Goal: Contribute content: Add original content to the website for others to see

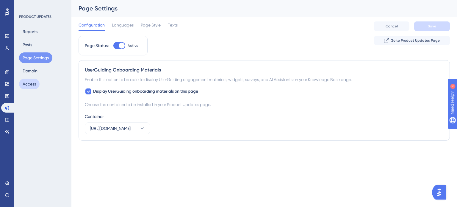
click at [32, 82] on button "Access" at bounding box center [29, 84] width 21 height 11
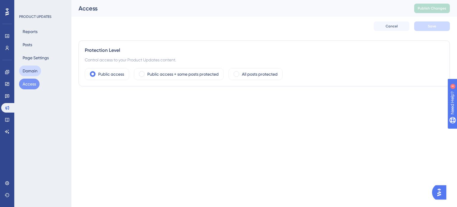
click at [33, 68] on button "Domain" at bounding box center [30, 70] width 22 height 11
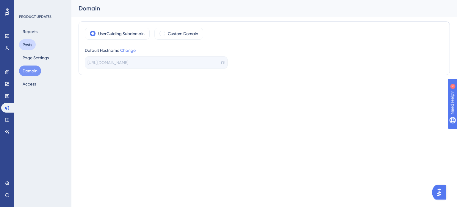
click at [33, 45] on button "Posts" at bounding box center [27, 44] width 17 height 11
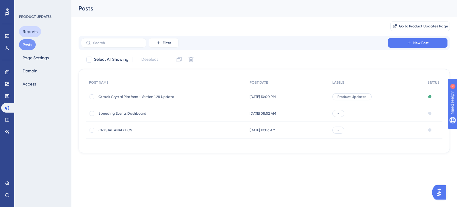
click at [30, 33] on button "Reports" at bounding box center [30, 31] width 22 height 11
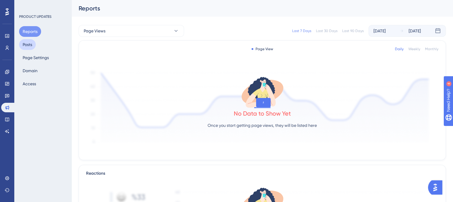
click at [31, 46] on button "Posts" at bounding box center [27, 44] width 17 height 11
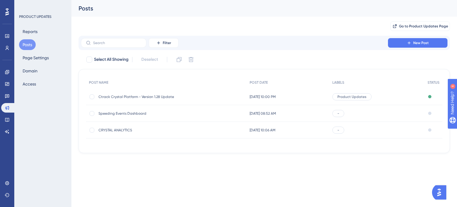
click at [268, 95] on span "[DATE] 10:00 PM" at bounding box center [263, 96] width 26 height 5
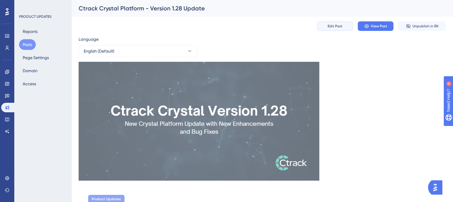
click at [341, 25] on span "Edit Post" at bounding box center [334, 26] width 15 height 5
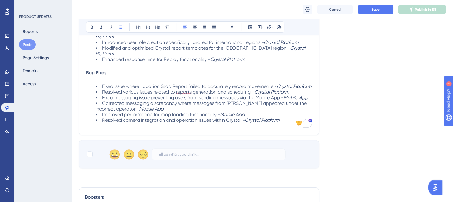
scroll to position [228, 0]
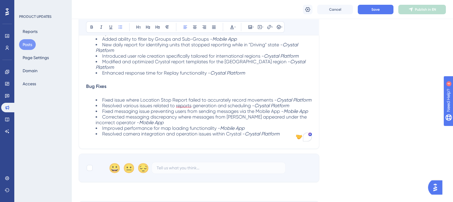
click at [284, 132] on li "Resolved camera integration and operation issues within [PERSON_NAME] Platform" at bounding box center [204, 134] width 216 height 6
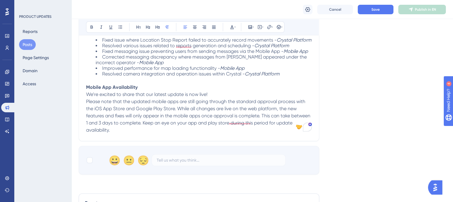
scroll to position [317, 0]
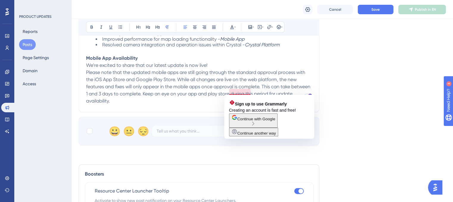
click at [231, 93] on span "Please note that the updated mobile apps are still going through the standard a…" at bounding box center [198, 87] width 225 height 34
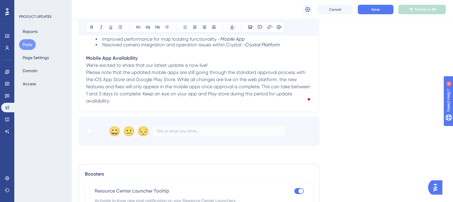
click at [240, 92] on span "Please note that the updated mobile apps are still going through the standard a…" at bounding box center [198, 87] width 225 height 34
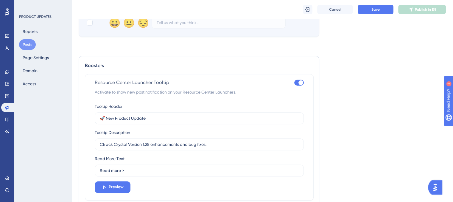
scroll to position [436, 0]
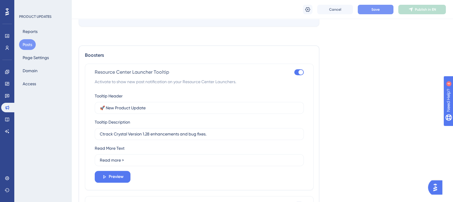
click at [368, 13] on button "Save" at bounding box center [375, 10] width 36 height 10
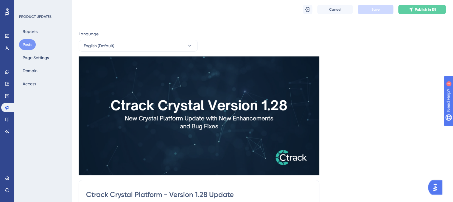
scroll to position [0, 0]
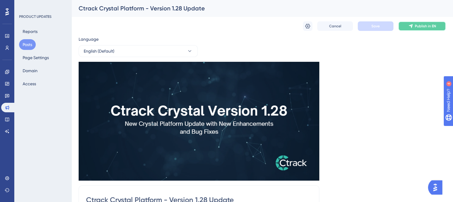
click at [425, 29] on button "Publish in EN" at bounding box center [422, 26] width 48 height 10
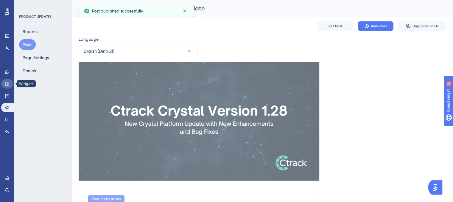
click at [11, 83] on link at bounding box center [7, 84] width 12 height 10
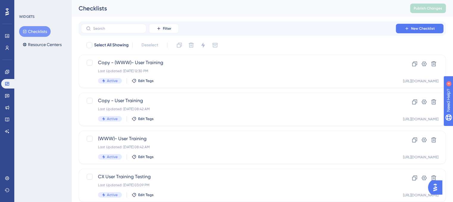
click at [44, 37] on div "Checklists Resource Centers" at bounding box center [43, 38] width 48 height 24
click at [43, 49] on button "Resource Centers" at bounding box center [42, 44] width 46 height 11
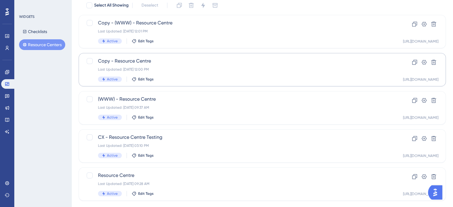
scroll to position [52, 0]
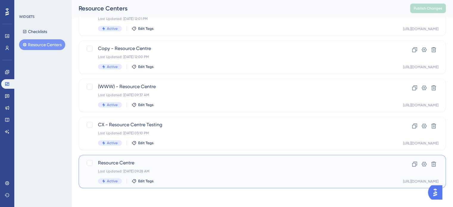
click at [191, 169] on div "Last Updated: [DATE] 09:28 AM" at bounding box center [238, 171] width 281 height 5
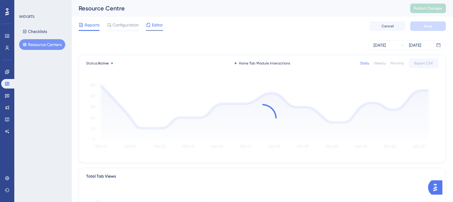
click at [156, 25] on span "Editor" at bounding box center [157, 24] width 11 height 7
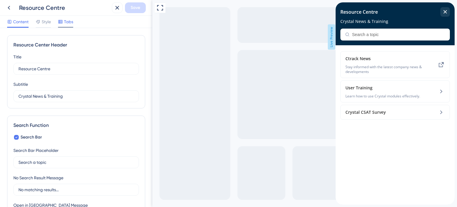
click at [70, 24] on span "Tabs" at bounding box center [68, 21] width 9 height 7
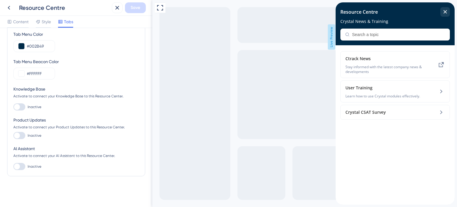
click at [21, 134] on div at bounding box center [19, 135] width 12 height 7
click at [13, 135] on input "Inactive" at bounding box center [13, 135] width 0 height 0
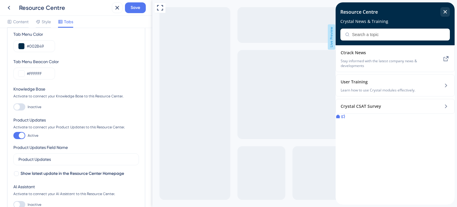
click at [345, 119] on icon at bounding box center [342, 116] width 5 height 5
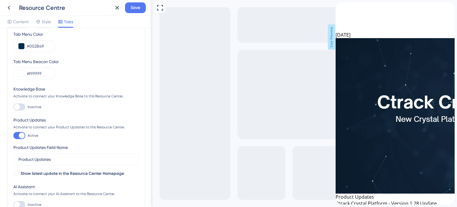
click at [21, 135] on div at bounding box center [22, 135] width 6 height 6
click at [13, 135] on input "Active" at bounding box center [13, 135] width 0 height 0
checkbox input "false"
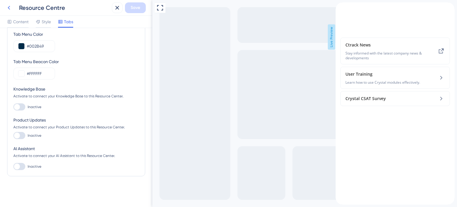
click at [9, 7] on icon at bounding box center [8, 7] width 7 height 7
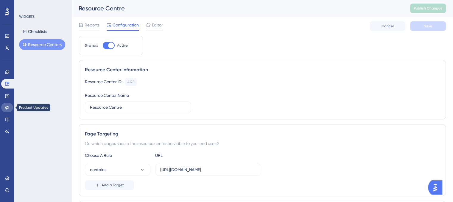
click at [9, 107] on icon at bounding box center [7, 108] width 4 height 4
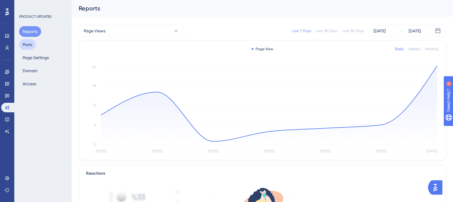
click at [33, 46] on button "Posts" at bounding box center [27, 44] width 17 height 11
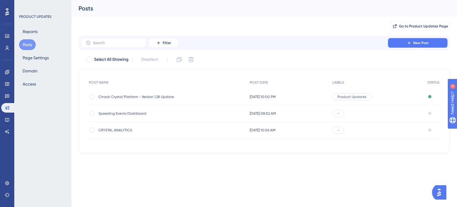
click at [190, 95] on span "Ctrack Crystal Platform - Version 1.28 Update" at bounding box center [146, 96] width 95 height 5
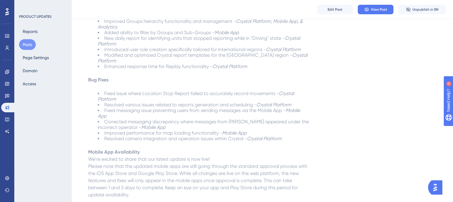
scroll to position [258, 0]
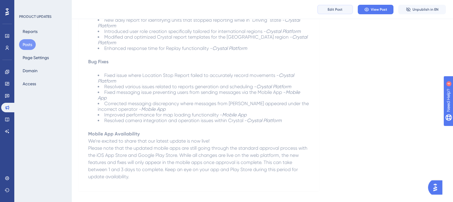
click at [333, 10] on span "Edit Post" at bounding box center [334, 9] width 15 height 5
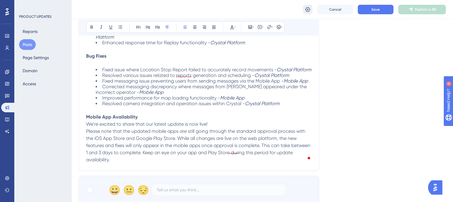
click at [307, 8] on icon at bounding box center [307, 10] width 6 height 6
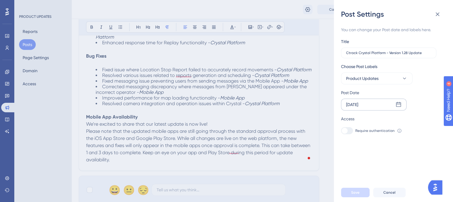
click at [394, 107] on div "[DATE]" at bounding box center [373, 105] width 65 height 12
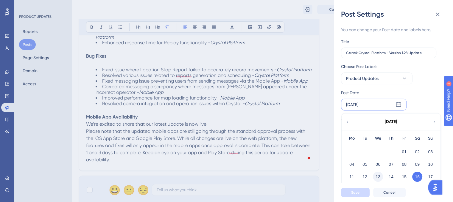
click at [379, 180] on button "13" at bounding box center [378, 177] width 10 height 10
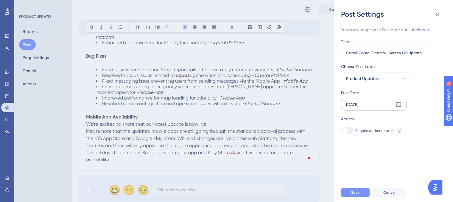
click at [362, 198] on button "Save" at bounding box center [355, 193] width 29 height 10
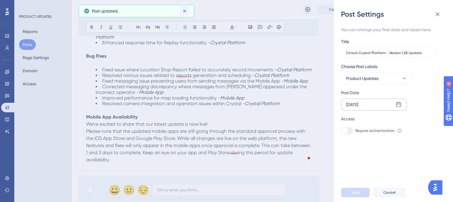
click at [184, 10] on icon at bounding box center [185, 11] width 6 height 6
click at [437, 16] on icon at bounding box center [437, 14] width 7 height 7
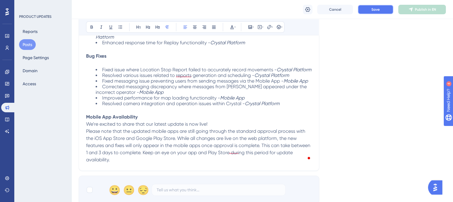
click at [375, 8] on span "Save" at bounding box center [375, 9] width 8 height 5
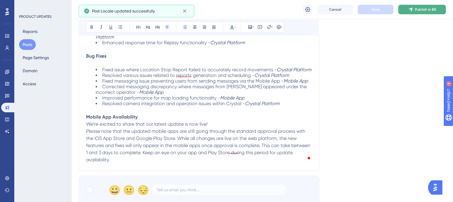
click at [421, 9] on span "Publish in EN" at bounding box center [425, 9] width 21 height 5
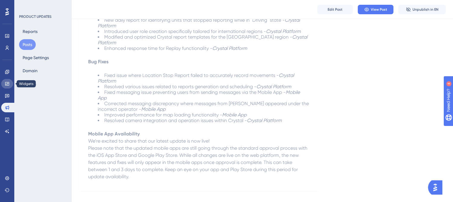
click at [8, 85] on icon at bounding box center [7, 84] width 4 height 4
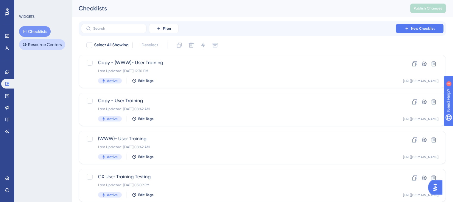
click at [40, 46] on button "Resource Centers" at bounding box center [42, 44] width 46 height 11
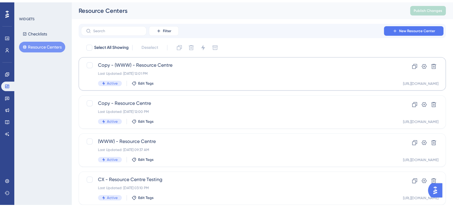
scroll to position [52, 0]
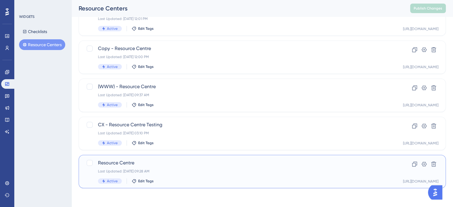
click at [185, 160] on span "Resource Centre" at bounding box center [238, 162] width 281 height 7
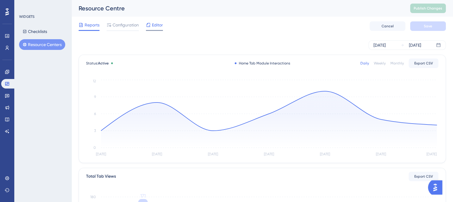
click at [155, 28] on span "Editor" at bounding box center [157, 24] width 11 height 7
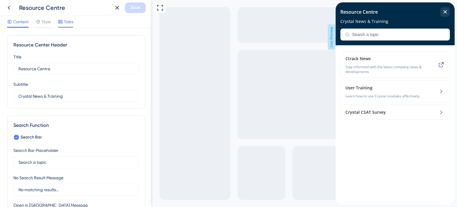
click at [63, 22] on icon at bounding box center [60, 21] width 5 height 5
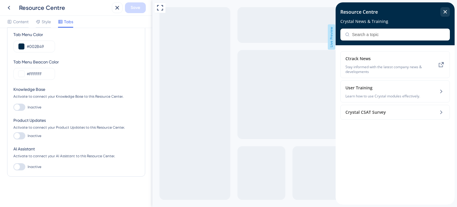
scroll to position [38, 0]
click at [23, 134] on div at bounding box center [19, 135] width 12 height 7
click at [13, 135] on input "Inactive" at bounding box center [13, 135] width 0 height 0
checkbox input "true"
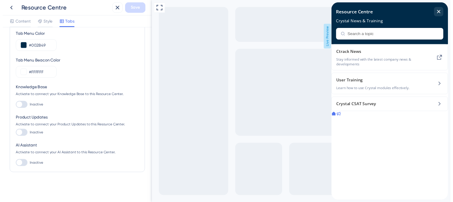
scroll to position [0, 0]
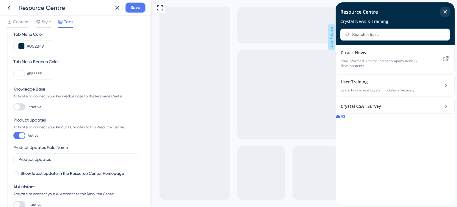
click at [137, 9] on span "Save" at bounding box center [136, 7] width 10 height 7
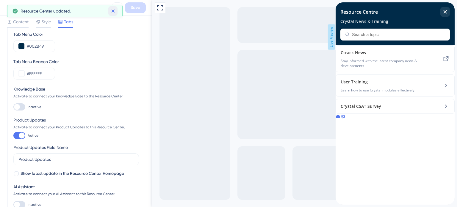
click at [113, 12] on icon at bounding box center [113, 11] width 6 height 6
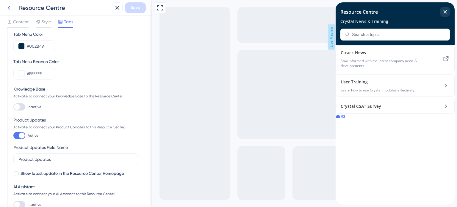
click at [11, 8] on icon at bounding box center [8, 7] width 7 height 7
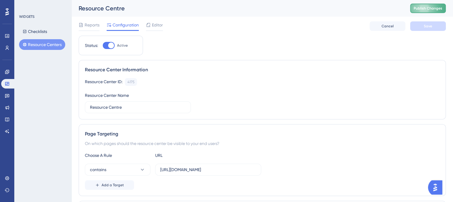
click at [431, 6] on span "Publish Changes" at bounding box center [427, 8] width 29 height 5
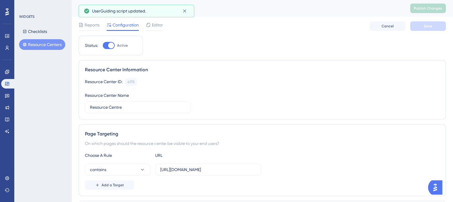
click at [39, 43] on button "Resource Centers" at bounding box center [42, 44] width 46 height 11
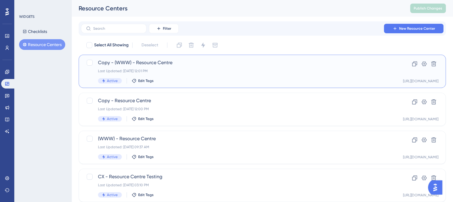
click at [197, 73] on div "Last Updated: [DATE] 12:01 PM" at bounding box center [238, 71] width 281 height 5
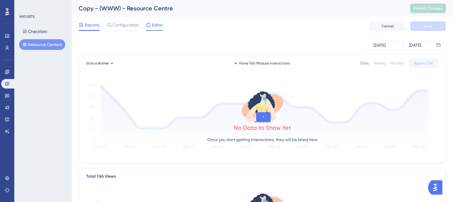
click at [158, 23] on span "Editor" at bounding box center [157, 24] width 11 height 7
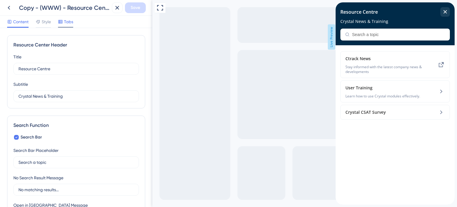
click at [65, 25] on span "Tabs" at bounding box center [68, 21] width 9 height 7
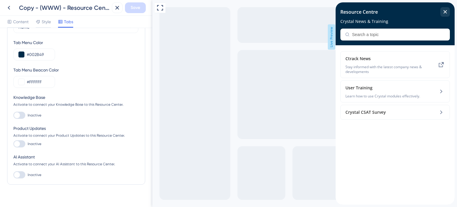
click at [20, 143] on div at bounding box center [17, 144] width 6 height 6
click at [13, 144] on input "Inactive" at bounding box center [13, 144] width 0 height 0
checkbox input "true"
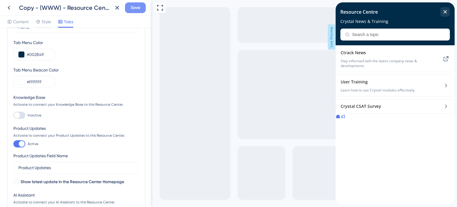
click at [139, 7] on span "Save" at bounding box center [136, 7] width 10 height 7
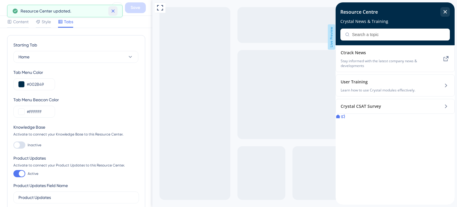
click at [115, 11] on icon at bounding box center [113, 11] width 6 height 6
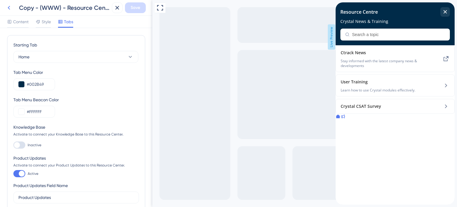
click at [10, 7] on icon at bounding box center [8, 7] width 7 height 7
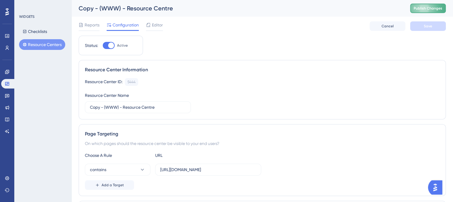
click at [418, 10] on button "Publish Changes" at bounding box center [428, 9] width 36 height 10
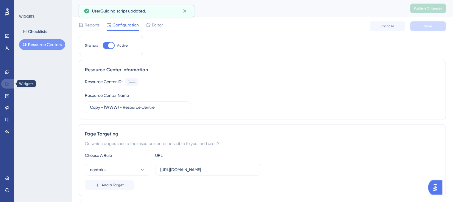
click at [8, 83] on icon at bounding box center [7, 84] width 5 height 5
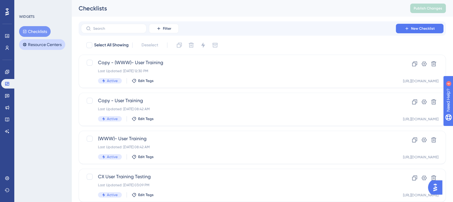
click at [46, 44] on button "Resource Centers" at bounding box center [42, 44] width 46 height 11
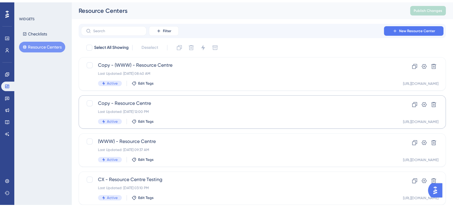
scroll to position [30, 0]
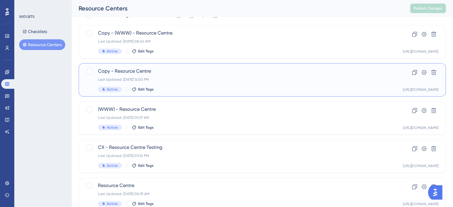
click at [194, 75] on div "Copy - Resource Centre Last Updated: [DATE] 12:00 PM Active Edit Tags" at bounding box center [238, 80] width 281 height 24
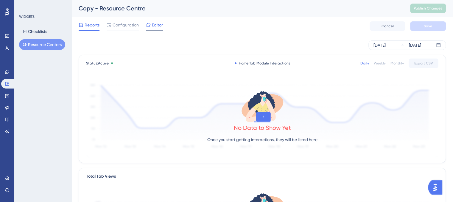
click at [154, 28] on span "Editor" at bounding box center [157, 24] width 11 height 7
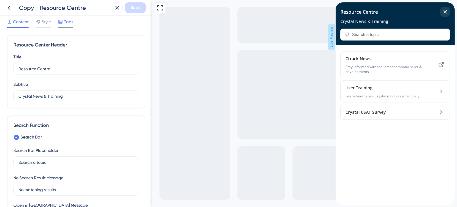
click at [72, 21] on span "Tabs" at bounding box center [68, 21] width 9 height 7
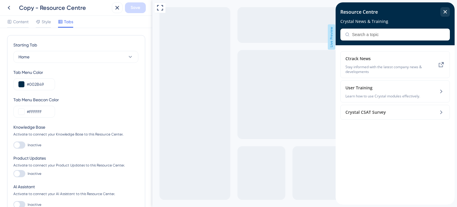
click at [19, 173] on div at bounding box center [17, 174] width 6 height 6
click at [13, 174] on input "Inactive" at bounding box center [13, 174] width 0 height 0
checkbox input "true"
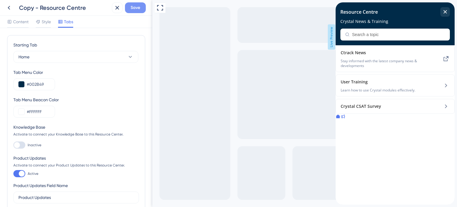
click at [132, 8] on span "Save" at bounding box center [136, 7] width 10 height 7
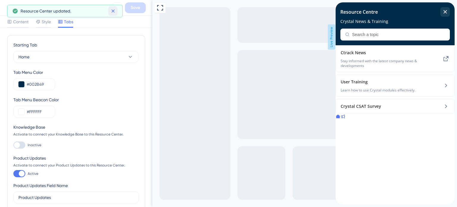
click at [112, 12] on icon at bounding box center [113, 11] width 6 height 6
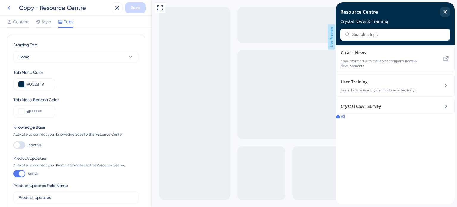
click at [10, 9] on icon at bounding box center [8, 7] width 7 height 7
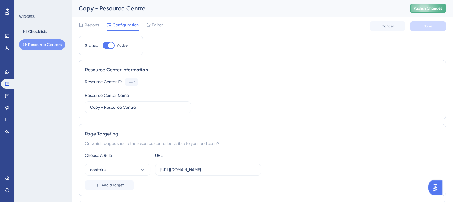
click at [433, 10] on span "Publish Changes" at bounding box center [427, 8] width 29 height 5
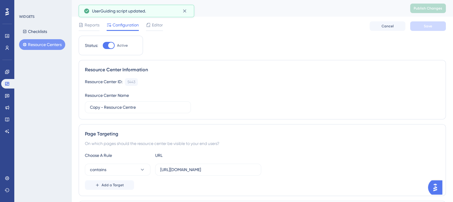
click at [47, 47] on button "Resource Centers" at bounding box center [42, 44] width 46 height 11
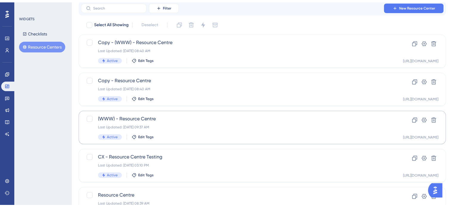
scroll to position [52, 0]
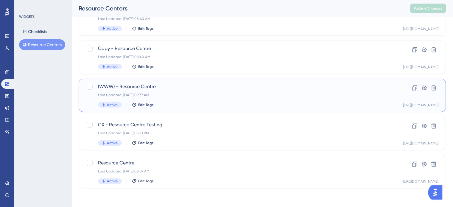
click at [177, 89] on span "(WWW) - Resource Centre" at bounding box center [238, 86] width 281 height 7
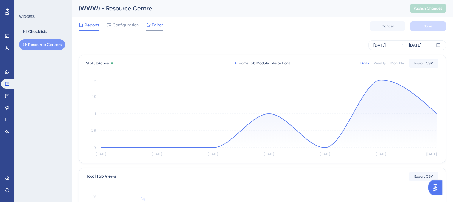
click at [154, 25] on span "Editor" at bounding box center [157, 24] width 11 height 7
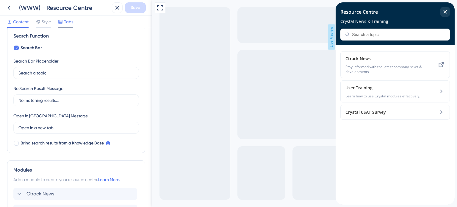
click at [68, 20] on span "Tabs" at bounding box center [68, 21] width 9 height 7
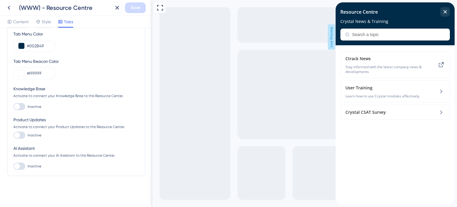
scroll to position [38, 0]
click at [21, 137] on div at bounding box center [19, 135] width 12 height 7
click at [13, 136] on input "Inactive" at bounding box center [13, 135] width 0 height 0
checkbox input "true"
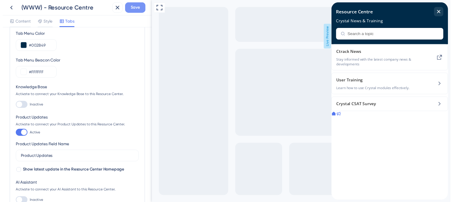
scroll to position [0, 0]
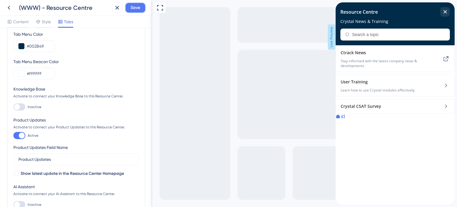
click at [135, 8] on span "Save" at bounding box center [136, 7] width 10 height 7
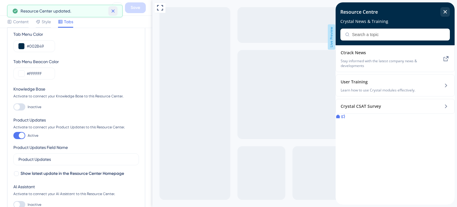
click at [112, 12] on icon at bounding box center [113, 11] width 6 height 6
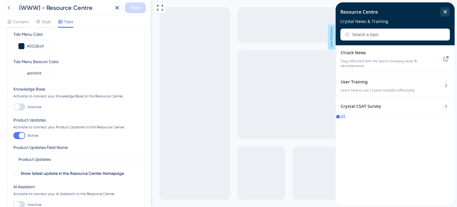
click at [7, 9] on icon at bounding box center [8, 7] width 7 height 7
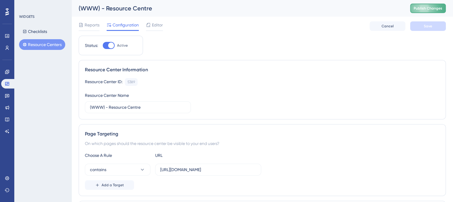
click at [432, 10] on span "Publish Changes" at bounding box center [427, 8] width 29 height 5
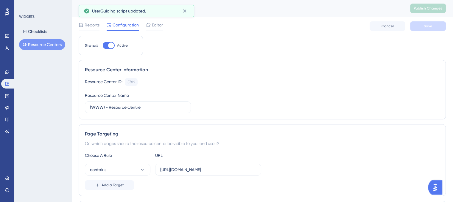
click at [51, 45] on button "Resource Centers" at bounding box center [42, 44] width 46 height 11
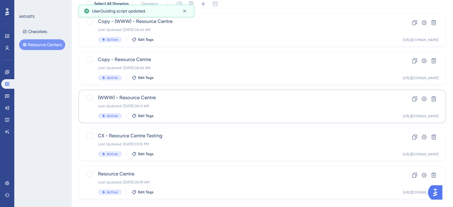
scroll to position [52, 0]
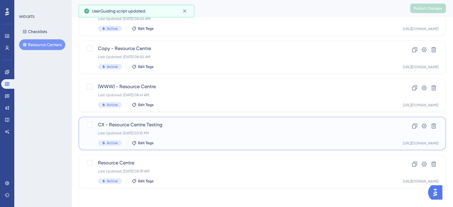
click at [192, 139] on div "CX - Resource Centre Testing Last Updated: [DATE] 03:10 PM Active Edit Tags" at bounding box center [238, 133] width 281 height 24
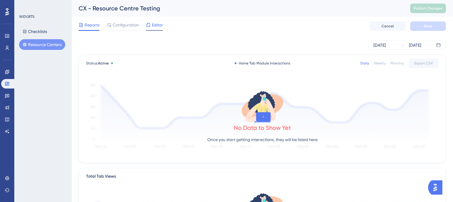
click at [156, 26] on span "Editor" at bounding box center [157, 24] width 11 height 7
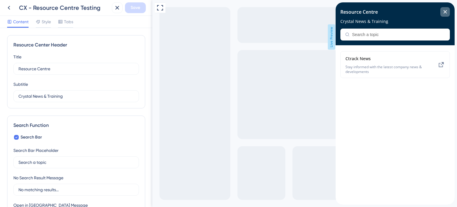
click at [443, 10] on icon "close resource center" at bounding box center [445, 12] width 4 height 4
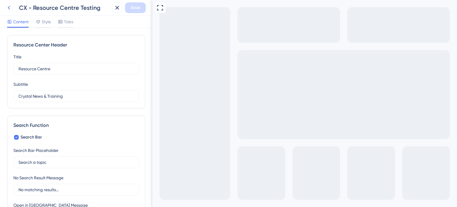
click at [11, 9] on icon at bounding box center [8, 7] width 7 height 7
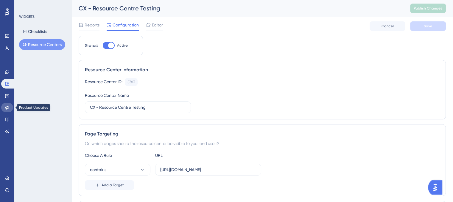
click at [10, 106] on link at bounding box center [7, 108] width 12 height 10
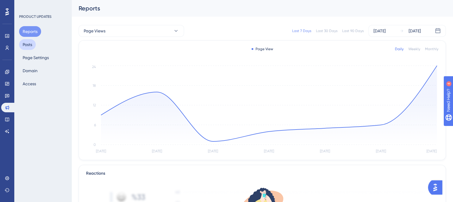
click at [29, 45] on button "Posts" at bounding box center [27, 44] width 17 height 11
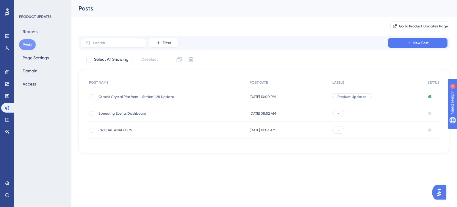
click at [270, 97] on span "[DATE] 10:00 PM" at bounding box center [263, 96] width 26 height 5
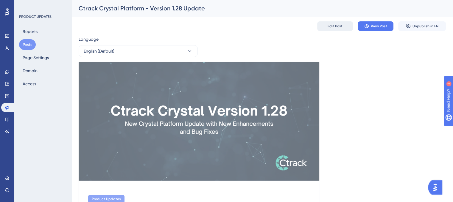
click at [336, 26] on span "Edit Post" at bounding box center [334, 26] width 15 height 5
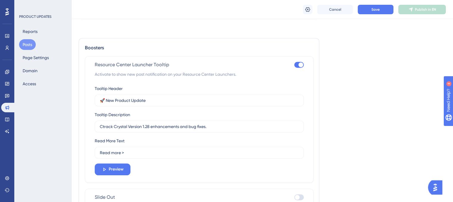
scroll to position [447, 0]
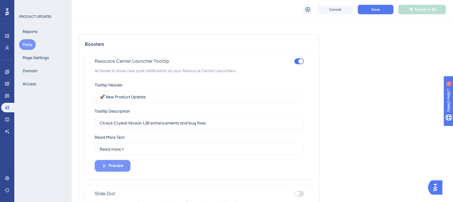
click at [123, 162] on span "Preview" at bounding box center [116, 165] width 15 height 7
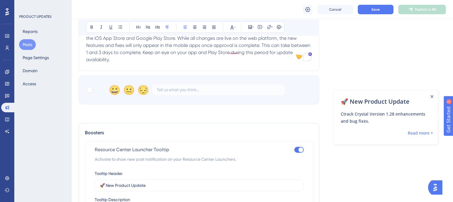
scroll to position [298, 0]
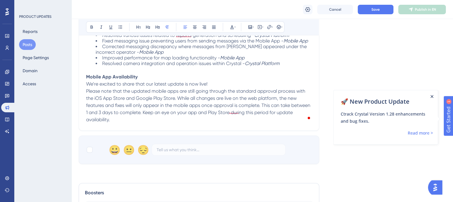
click at [433, 96] on icon "Close Announcement" at bounding box center [431, 96] width 3 height 3
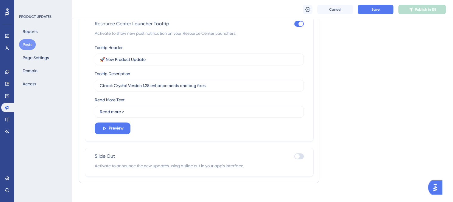
scroll to position [486, 0]
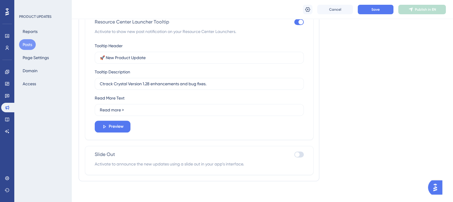
click at [300, 152] on div at bounding box center [299, 155] width 10 height 6
click at [294, 155] on input "checkbox" at bounding box center [294, 155] width 0 height 0
checkbox input "true"
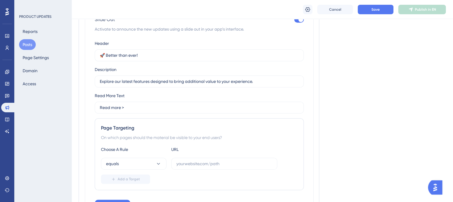
scroll to position [635, 0]
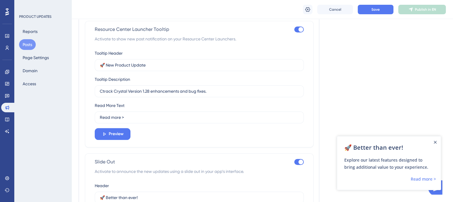
scroll to position [427, 0]
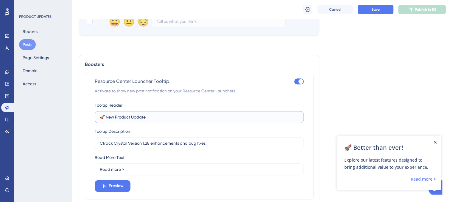
drag, startPoint x: 151, startPoint y: 117, endPoint x: 100, endPoint y: 113, distance: 51.4
click at [100, 114] on input "🚀 New Product Update" at bounding box center [199, 117] width 199 height 7
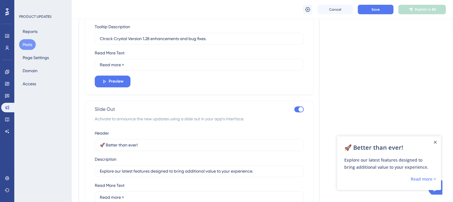
scroll to position [546, 0]
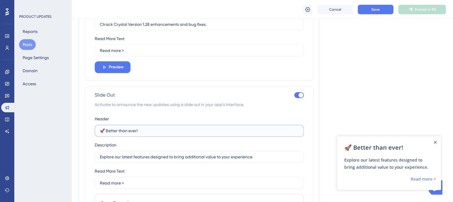
drag, startPoint x: 152, startPoint y: 128, endPoint x: 97, endPoint y: 129, distance: 55.1
click at [97, 129] on label "🚀 Better than ever!" at bounding box center [199, 131] width 209 height 12
paste input "New Product Update"
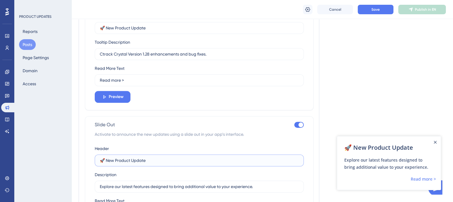
scroll to position [486, 0]
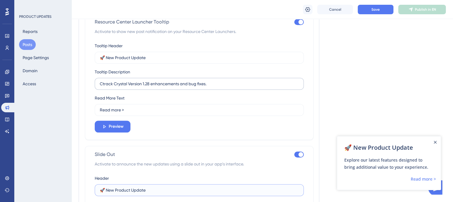
type input "🚀 New Product Update"
drag, startPoint x: 222, startPoint y: 82, endPoint x: 99, endPoint y: 80, distance: 123.2
click at [99, 80] on label "Ctrack Crystal Version 1.28 enhancements and bug fixes." at bounding box center [199, 84] width 209 height 12
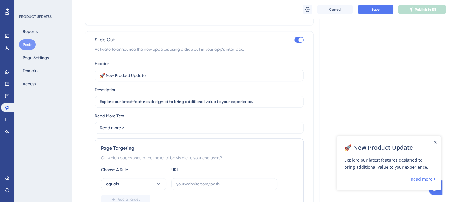
scroll to position [605, 0]
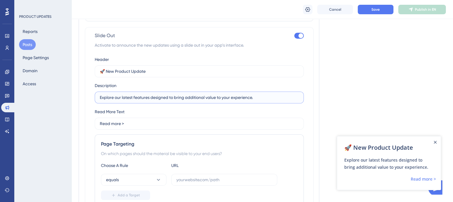
drag, startPoint x: 263, startPoint y: 95, endPoint x: 86, endPoint y: 95, distance: 177.1
click at [86, 95] on div "Slide Out Activate to announce the new updates using a slide out in your app’s …" at bounding box center [199, 131] width 229 height 208
paste input "Ctrack Crystal Version 1.28 enhancements and bug fixes"
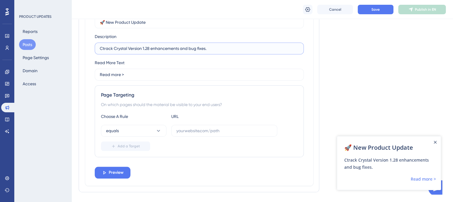
scroll to position [665, 0]
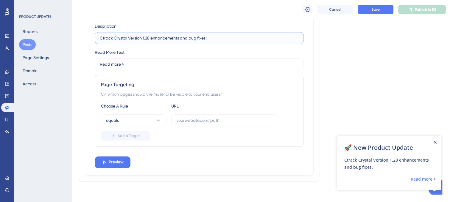
type input "Ctrack Crystal Version 1.28 enhancements and bug fixes."
click at [197, 117] on input "text" at bounding box center [224, 120] width 96 height 7
paste input "[URL][DOMAIN_NAME]"
type input "[URL][DOMAIN_NAME]"
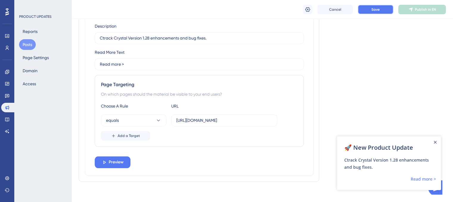
click at [373, 10] on span "Save" at bounding box center [375, 9] width 8 height 5
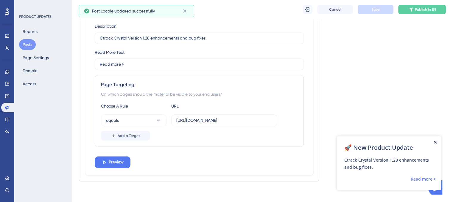
click at [435, 142] on icon "Close Announcement" at bounding box center [434, 142] width 3 height 3
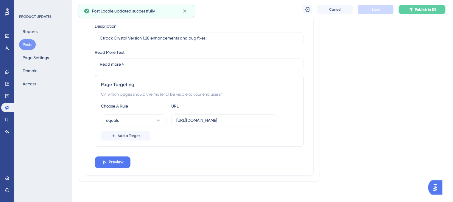
click at [416, 8] on span "Publish in EN" at bounding box center [425, 9] width 21 height 5
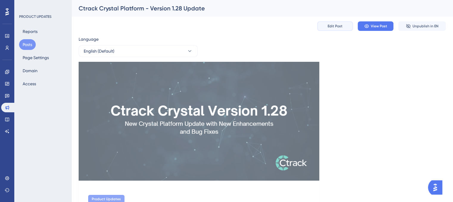
click at [326, 25] on button "Edit Post" at bounding box center [335, 26] width 36 height 10
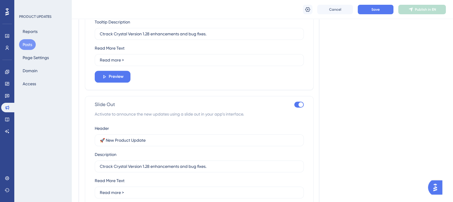
scroll to position [447, 0]
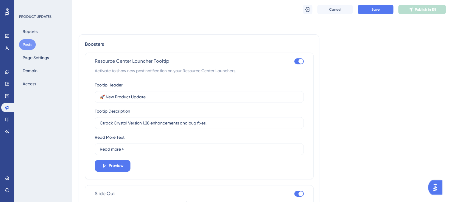
click at [300, 59] on div at bounding box center [300, 61] width 5 height 5
click at [294, 61] on input "checkbox" at bounding box center [294, 61] width 0 height 0
checkbox input "false"
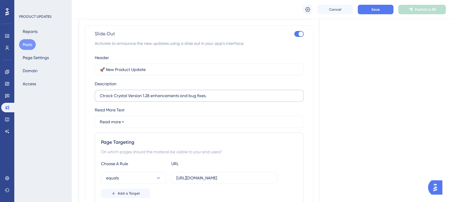
scroll to position [536, 0]
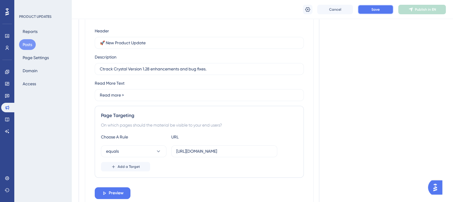
click at [379, 12] on button "Save" at bounding box center [375, 10] width 36 height 10
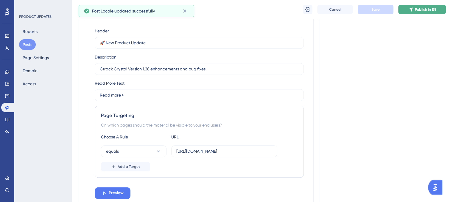
click at [431, 8] on span "Publish in EN" at bounding box center [425, 9] width 21 height 5
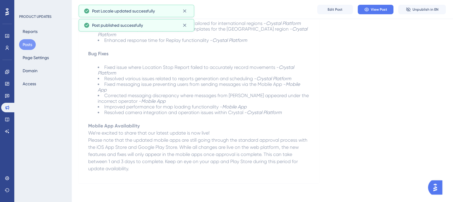
scroll to position [258, 0]
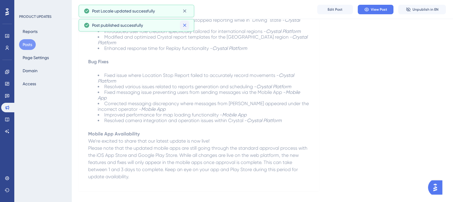
click at [185, 27] on icon at bounding box center [185, 25] width 6 height 6
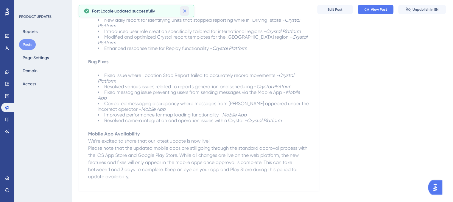
click at [185, 9] on icon at bounding box center [185, 11] width 6 height 6
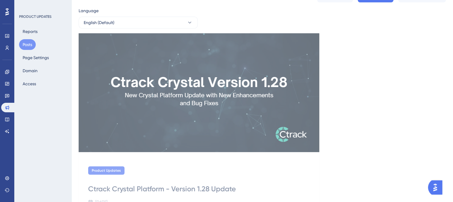
scroll to position [0, 0]
